Goal: Information Seeking & Learning: Learn about a topic

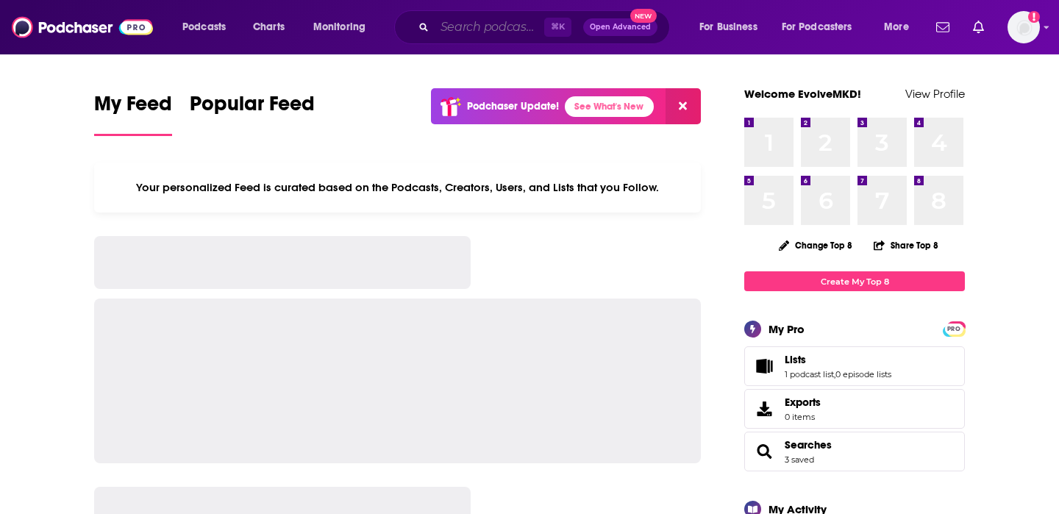
click at [478, 28] on input "Search podcasts, credits, & more..." at bounding box center [490, 27] width 110 height 24
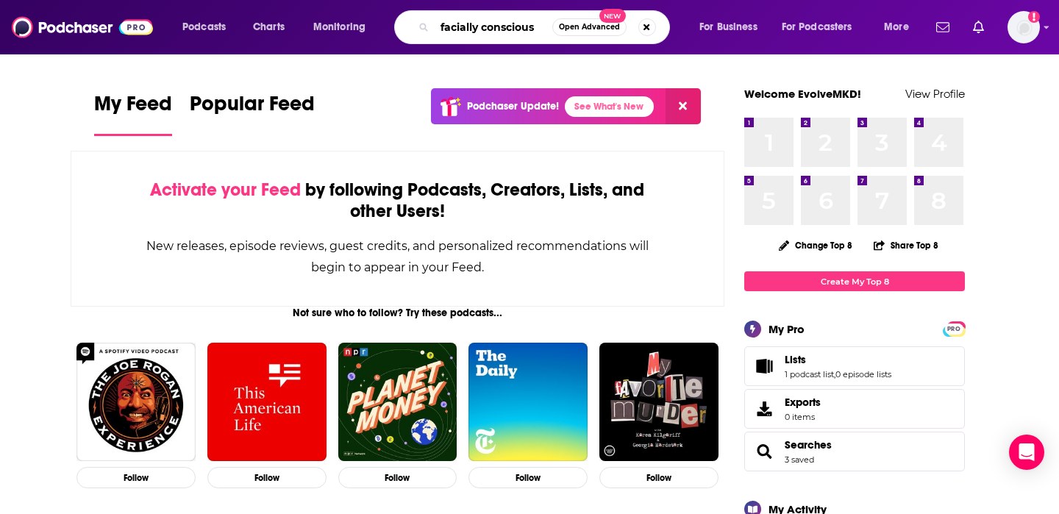
type input "facially conscious"
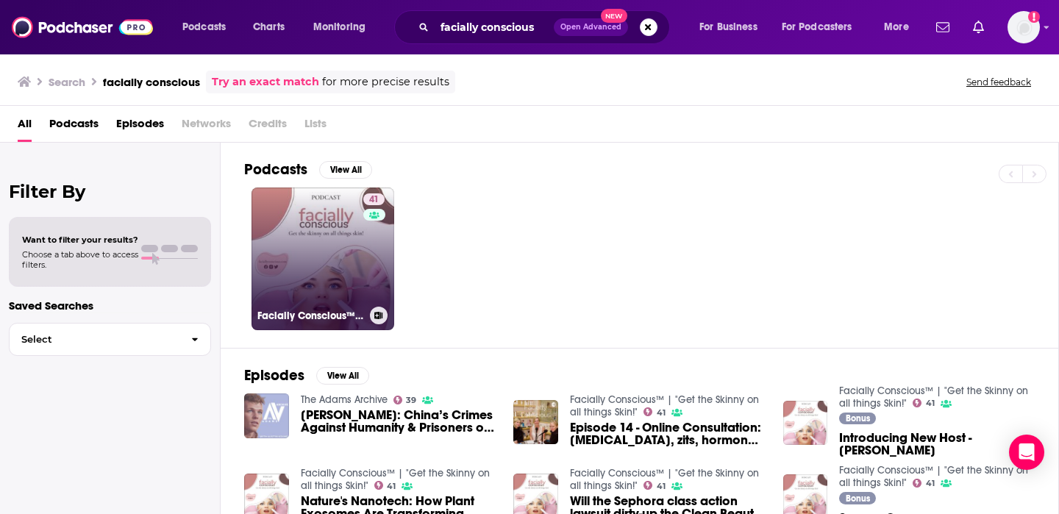
click at [291, 216] on link "41 Facially Conscious™ | "Get the Skinny on all things Skin!"" at bounding box center [323, 259] width 143 height 143
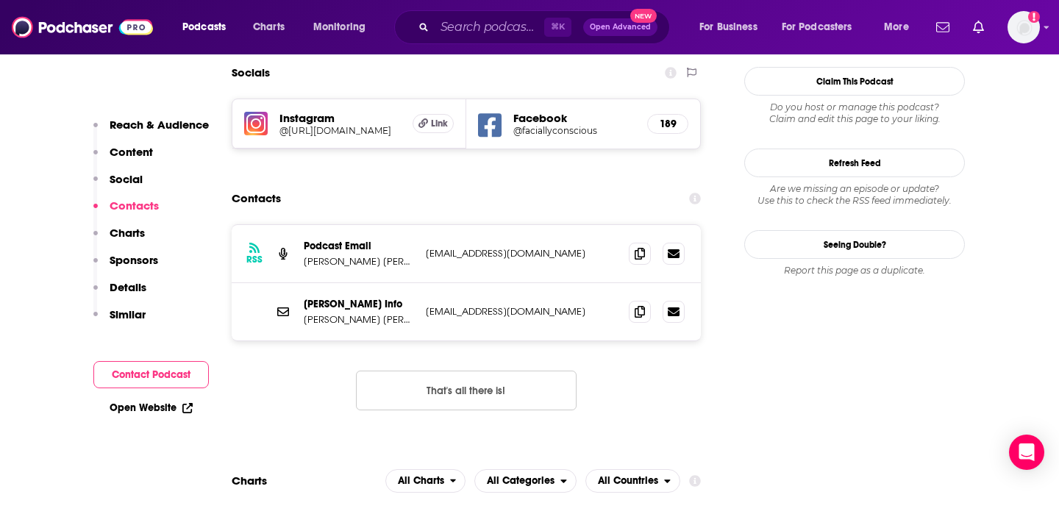
scroll to position [1276, 0]
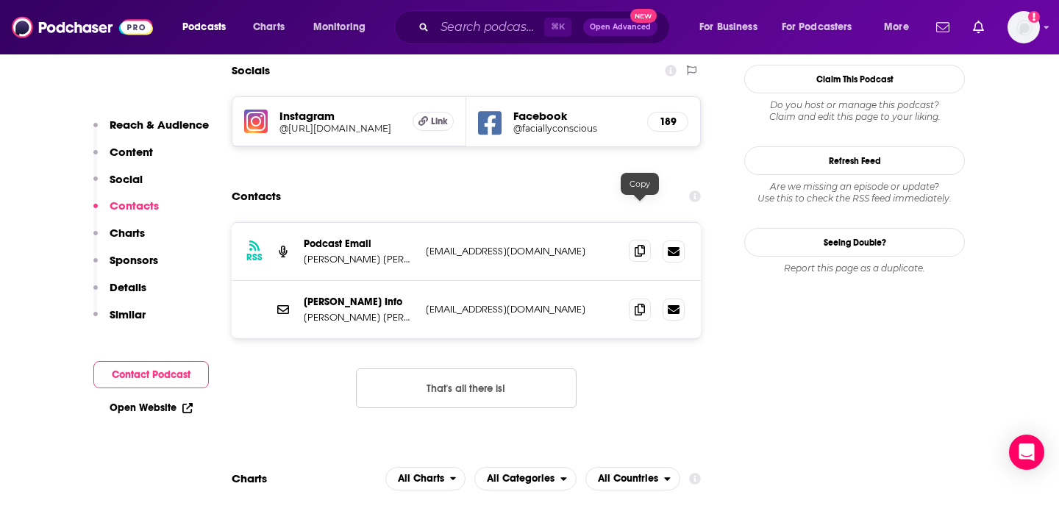
click at [641, 245] on icon at bounding box center [640, 251] width 10 height 12
click at [635, 303] on icon at bounding box center [640, 309] width 10 height 12
click at [439, 37] on input "Search podcasts, credits, & more..." at bounding box center [490, 27] width 110 height 24
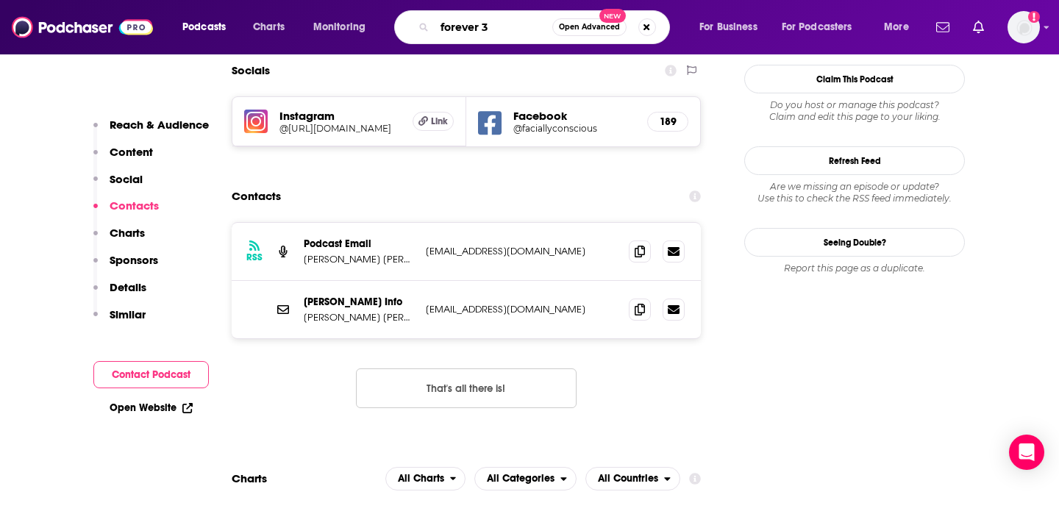
type input "forever 35"
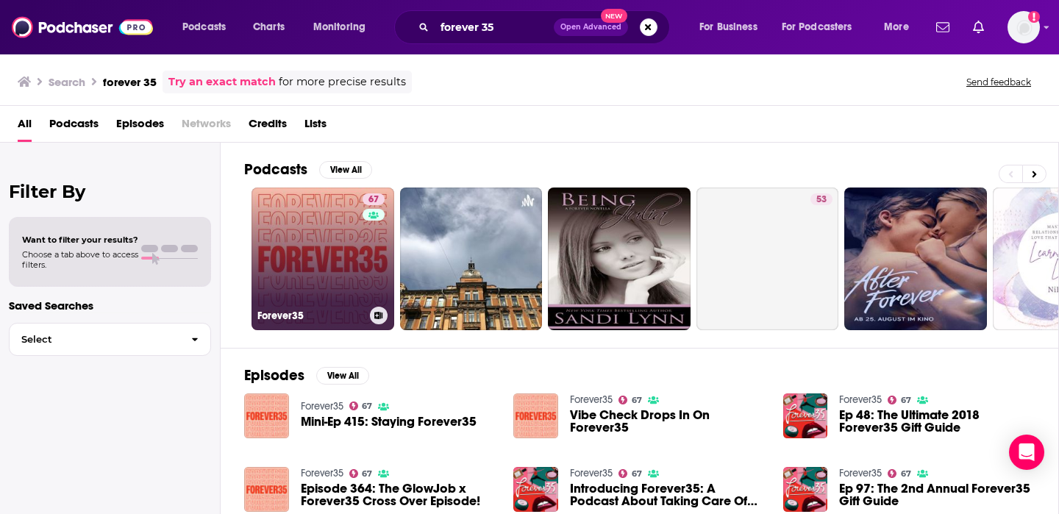
click at [342, 239] on link "67 Forever35" at bounding box center [323, 259] width 143 height 143
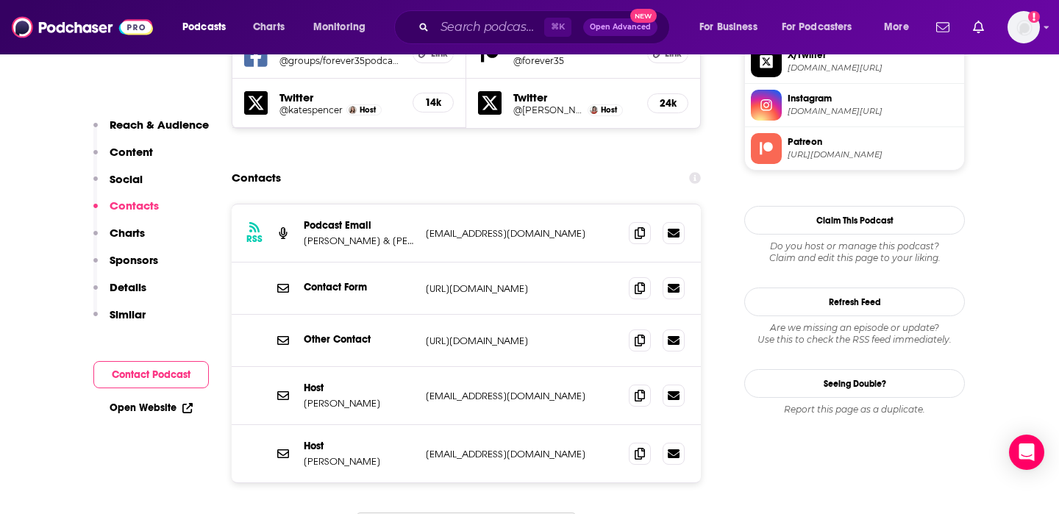
scroll to position [1474, 0]
click at [535, 227] on p "[EMAIL_ADDRESS][DOMAIN_NAME]" at bounding box center [521, 233] width 191 height 13
click at [639, 389] on icon at bounding box center [640, 395] width 10 height 12
click at [641, 389] on icon at bounding box center [640, 395] width 10 height 12
